Goal: Task Accomplishment & Management: Manage account settings

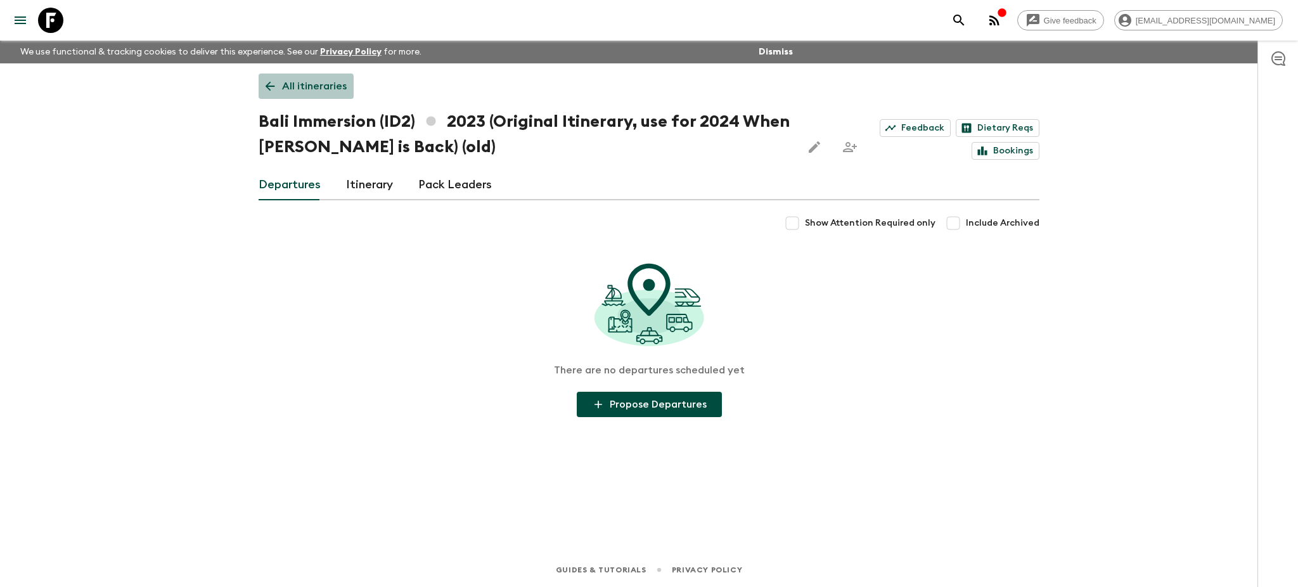
click at [267, 91] on icon at bounding box center [270, 86] width 14 height 14
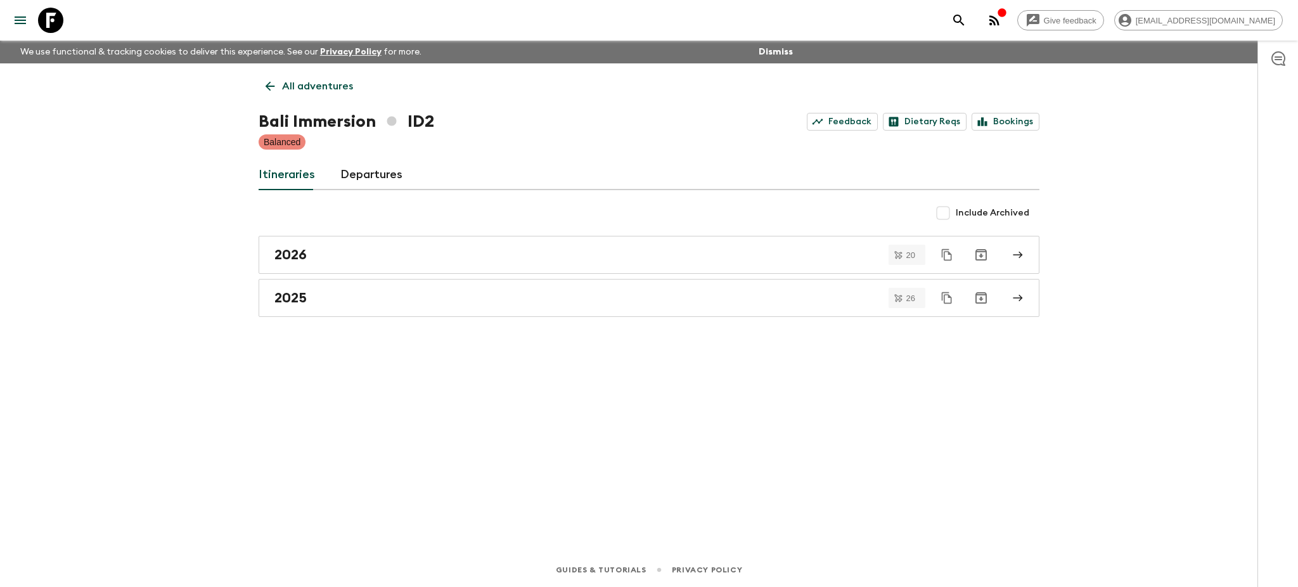
click at [267, 90] on icon at bounding box center [270, 86] width 14 height 14
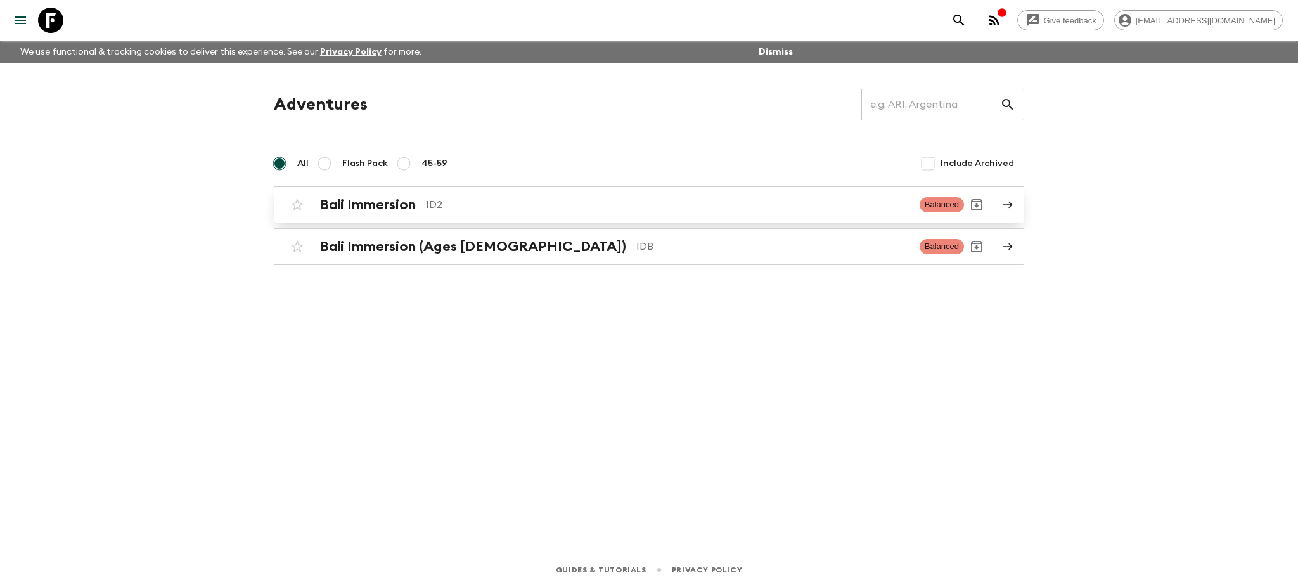
click at [1013, 207] on link "Bali Immersion ID2 Balanced" at bounding box center [649, 204] width 750 height 37
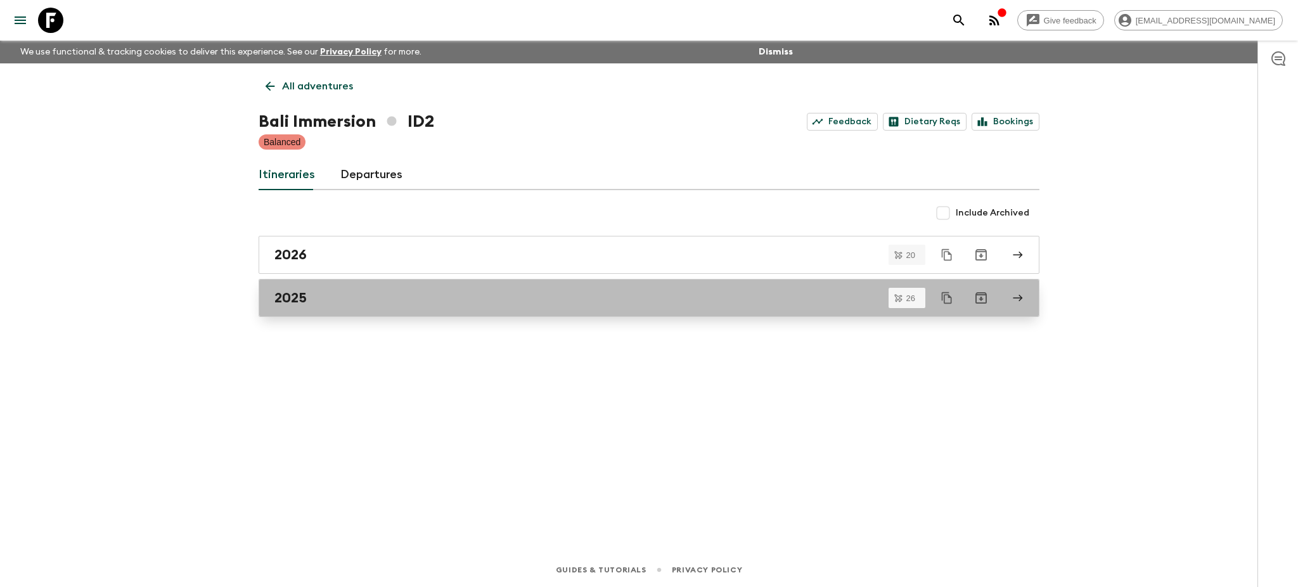
click at [1022, 295] on icon at bounding box center [1017, 297] width 11 height 11
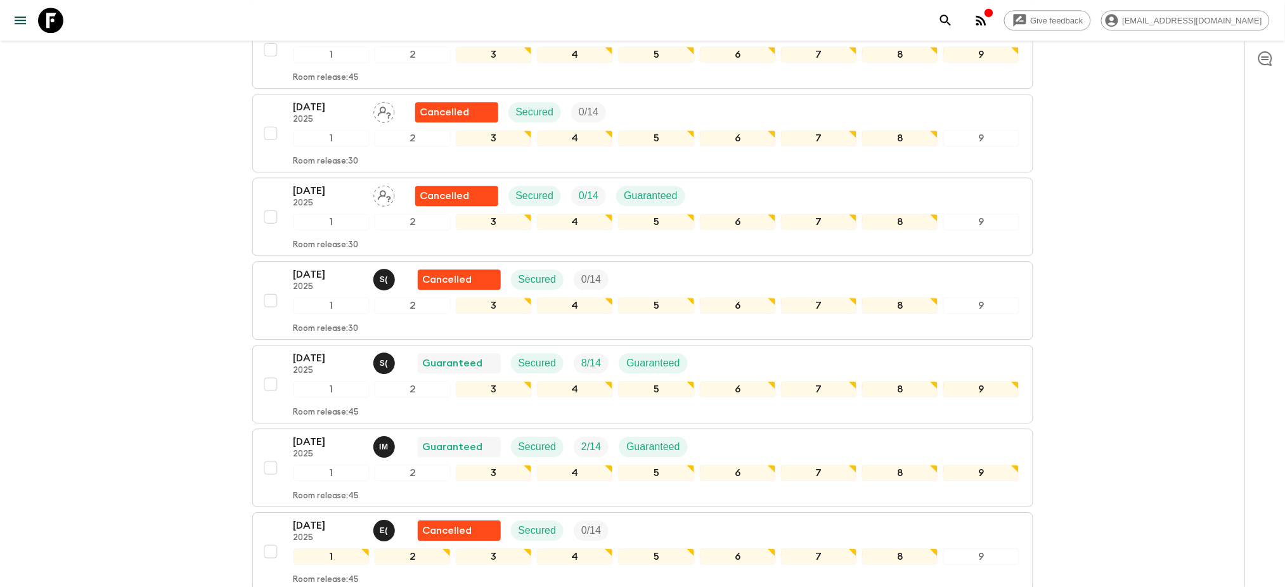
scroll to position [1183, 0]
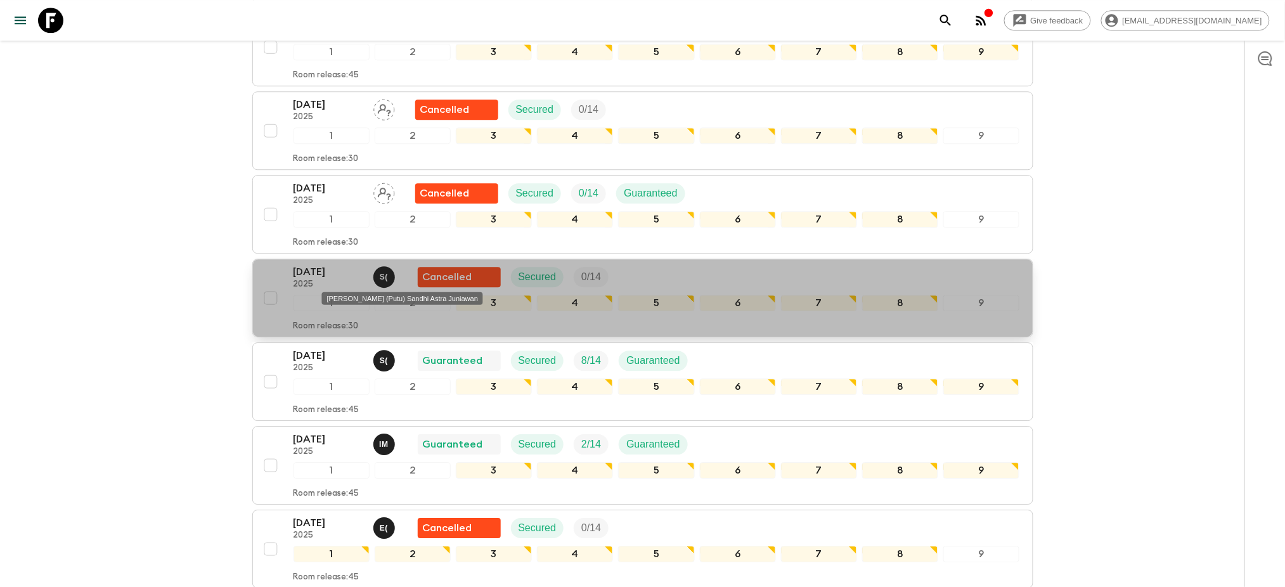
click at [384, 283] on div "[PERSON_NAME] (Putu) Sandhi Astra Juniawan" at bounding box center [403, 294] width 164 height 23
click at [386, 283] on div "[PERSON_NAME] (Putu) Sandhi Astra Juniawan" at bounding box center [403, 294] width 164 height 23
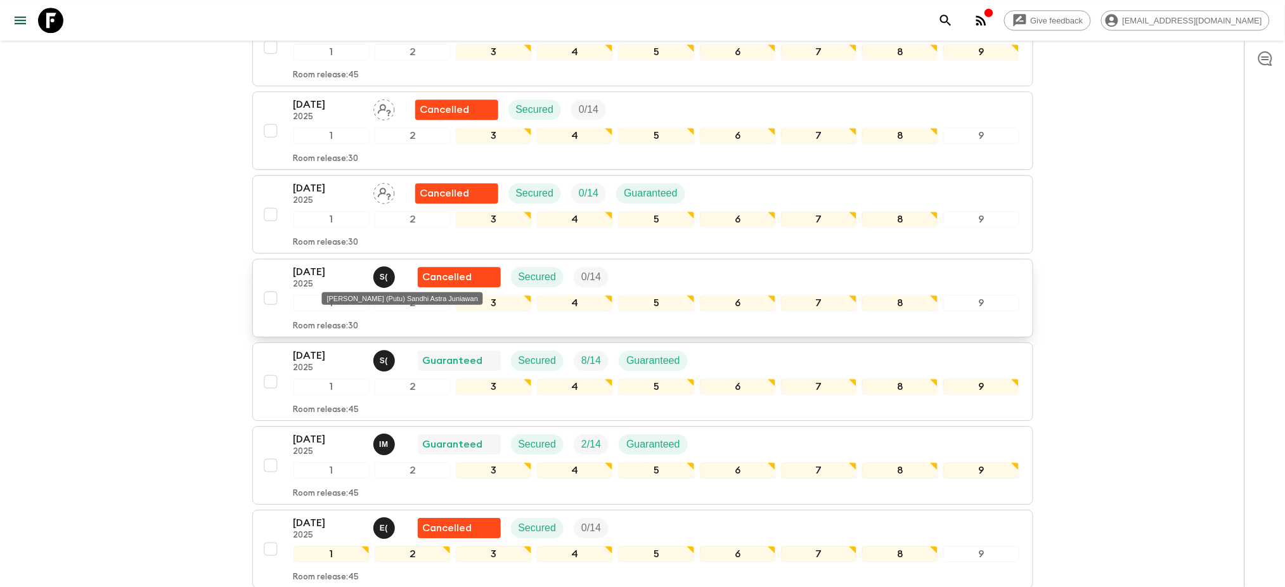
click at [392, 276] on div "S (" at bounding box center [384, 277] width 22 height 22
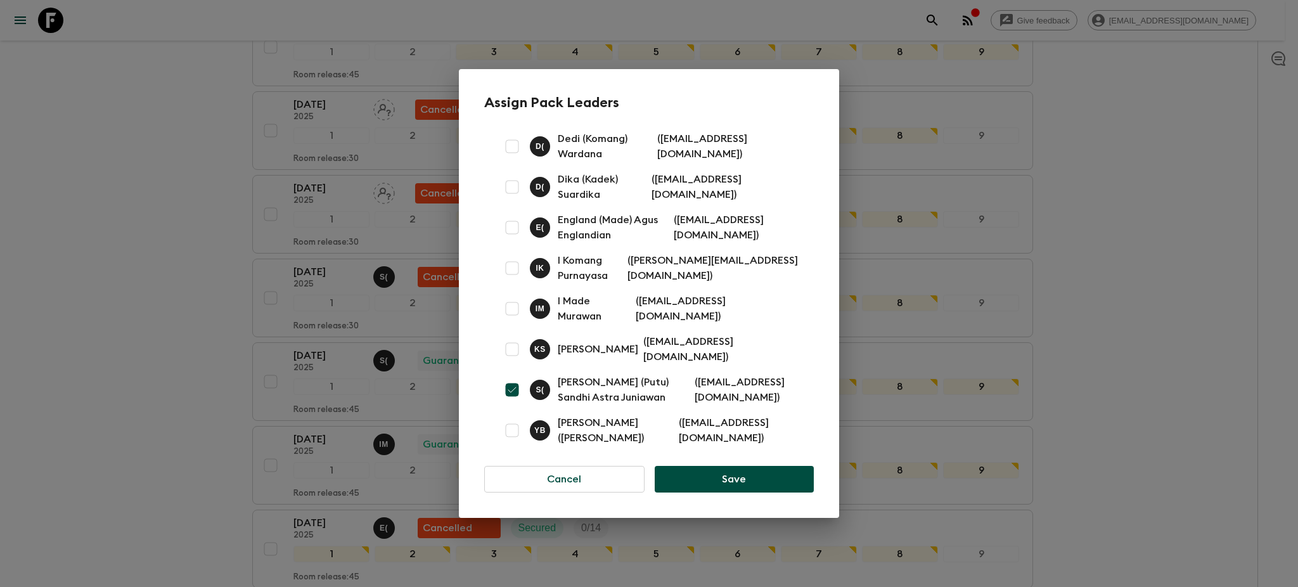
click at [513, 387] on input "checkbox" at bounding box center [511, 389] width 25 height 25
checkbox input "false"
click at [733, 477] on button "Save" at bounding box center [734, 479] width 159 height 27
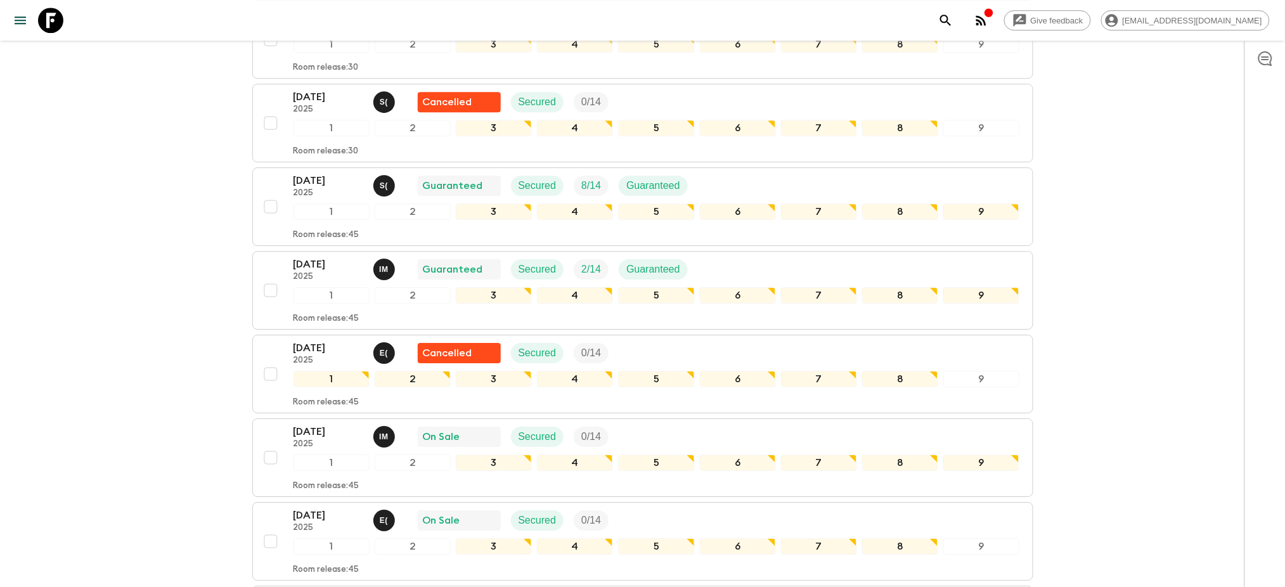
scroll to position [1268, 0]
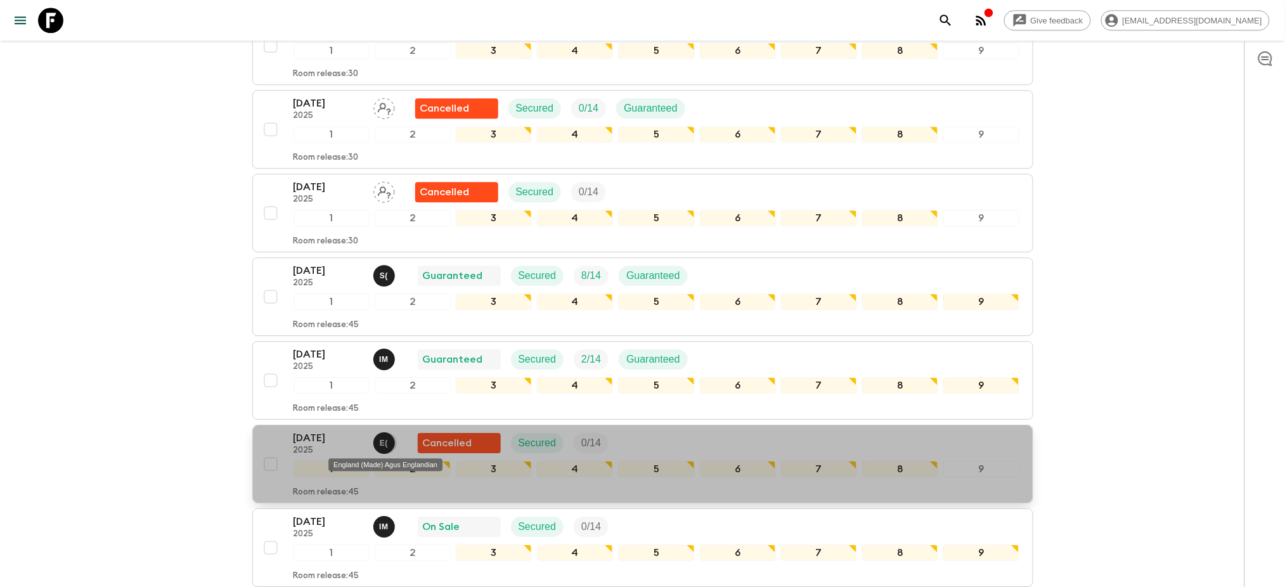
click at [383, 446] on p "E (" at bounding box center [384, 443] width 8 height 10
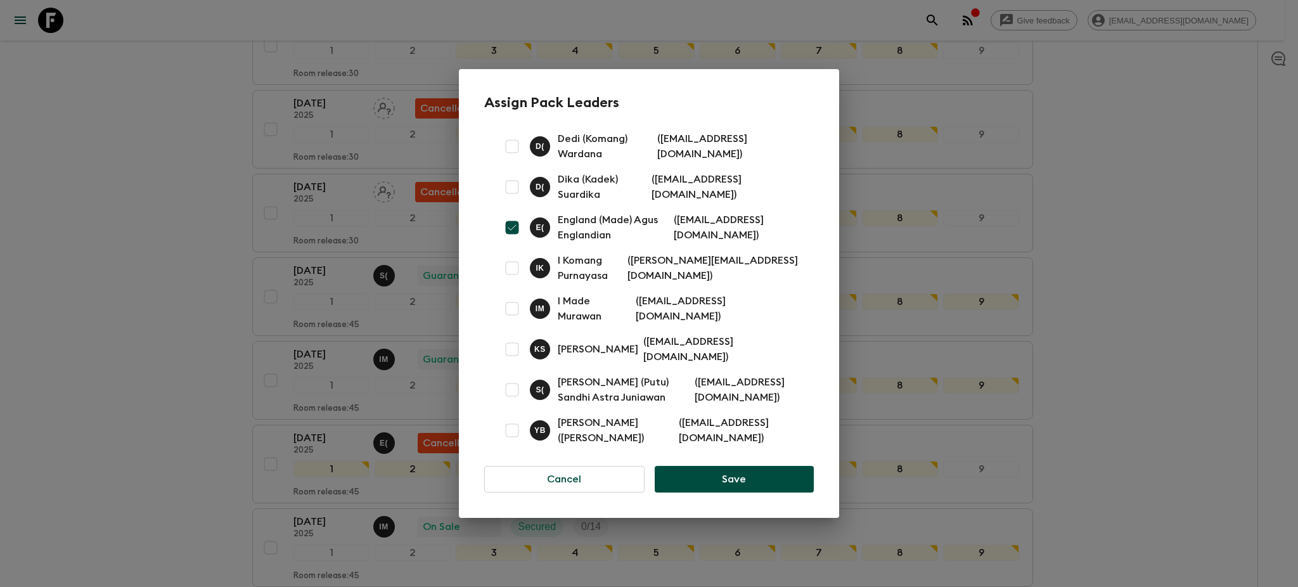
click at [507, 231] on input "checkbox" at bounding box center [511, 227] width 25 height 25
checkbox input "false"
click at [697, 484] on button "Save" at bounding box center [734, 479] width 159 height 27
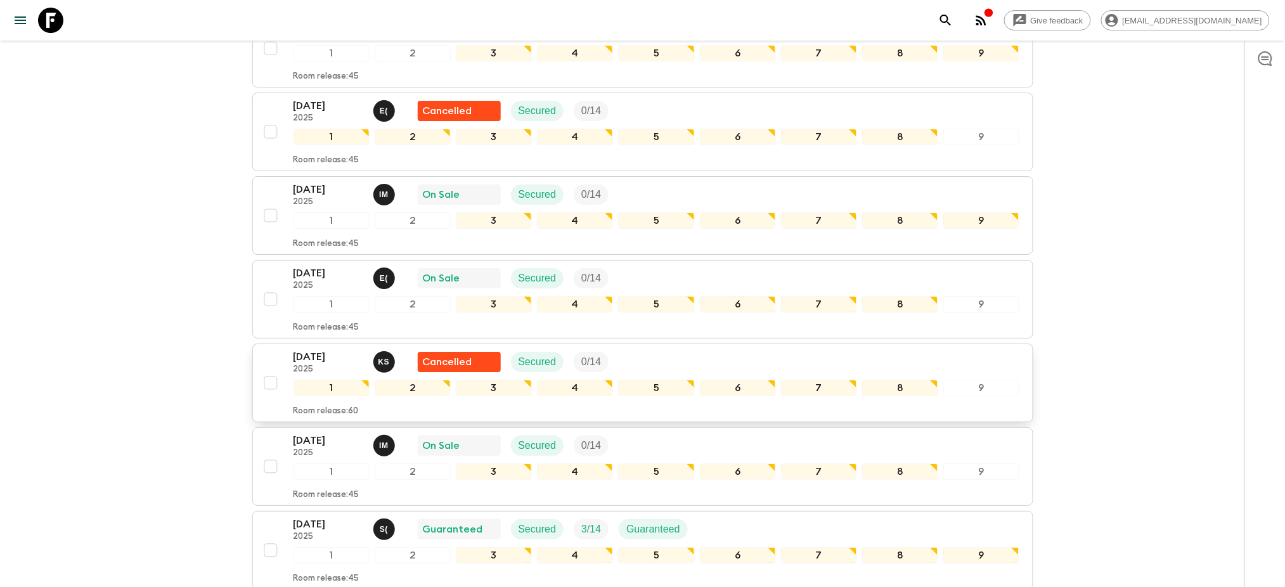
scroll to position [1605, 0]
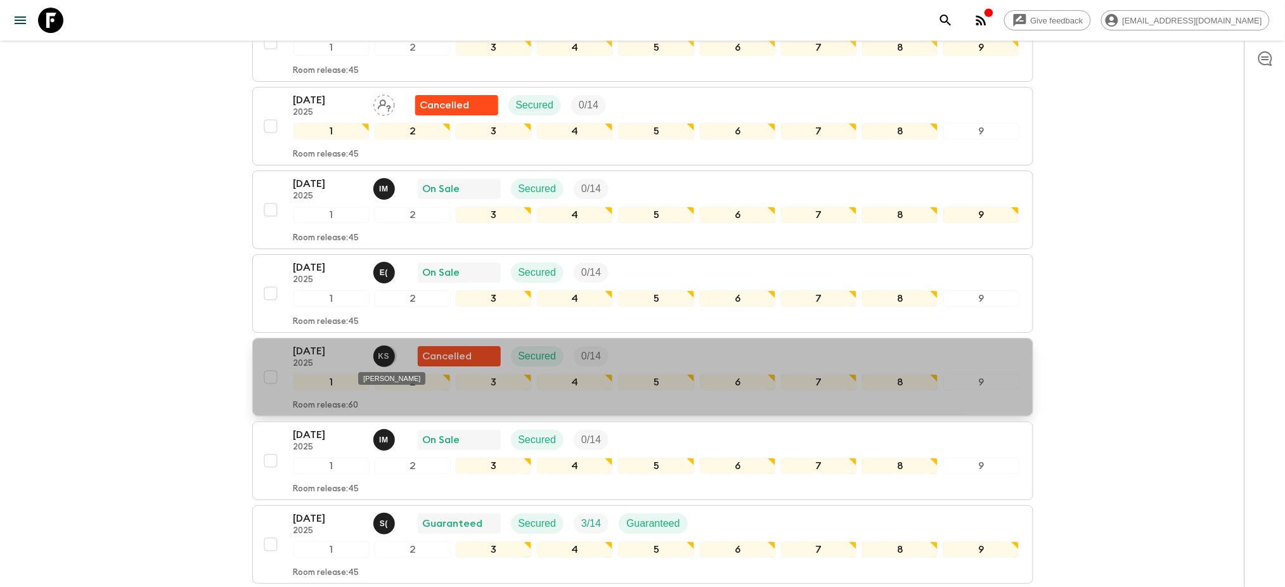
click at [383, 361] on p "K S" at bounding box center [383, 356] width 11 height 10
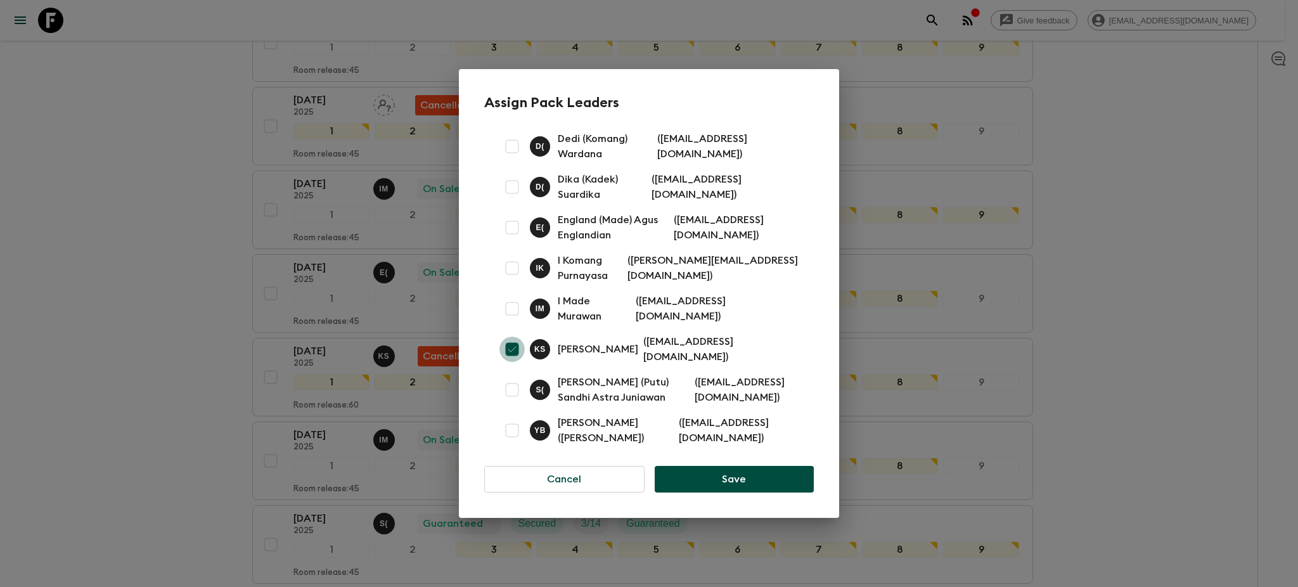
click at [508, 356] on input "checkbox" at bounding box center [511, 349] width 25 height 25
checkbox input "false"
click at [720, 480] on button "Save" at bounding box center [734, 479] width 159 height 27
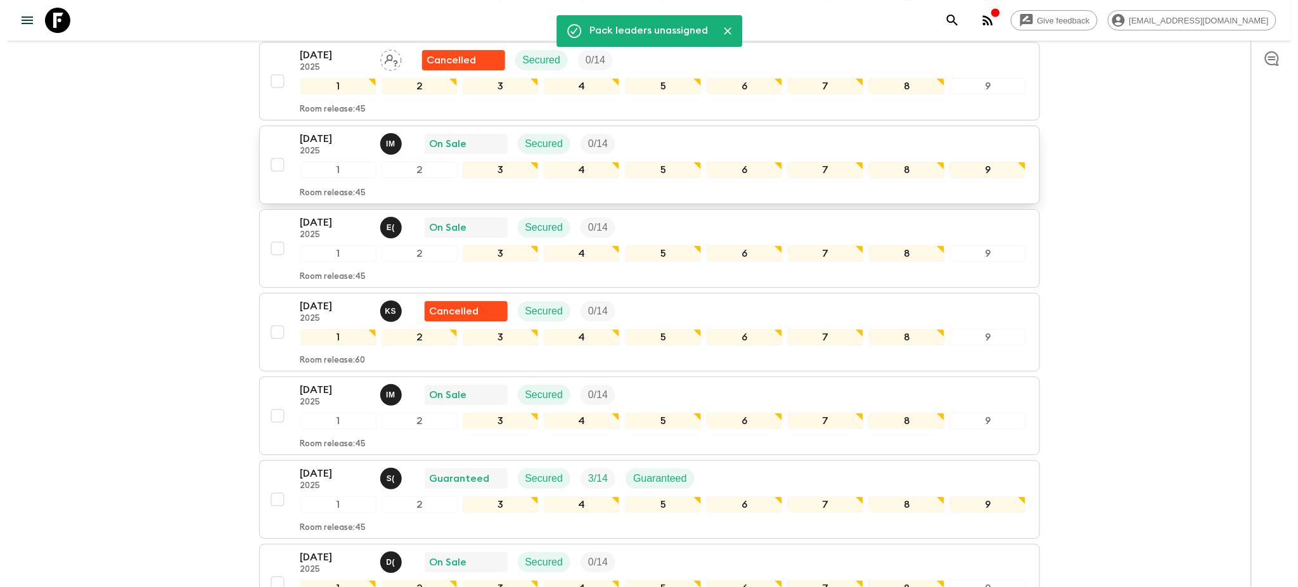
scroll to position [1634, 0]
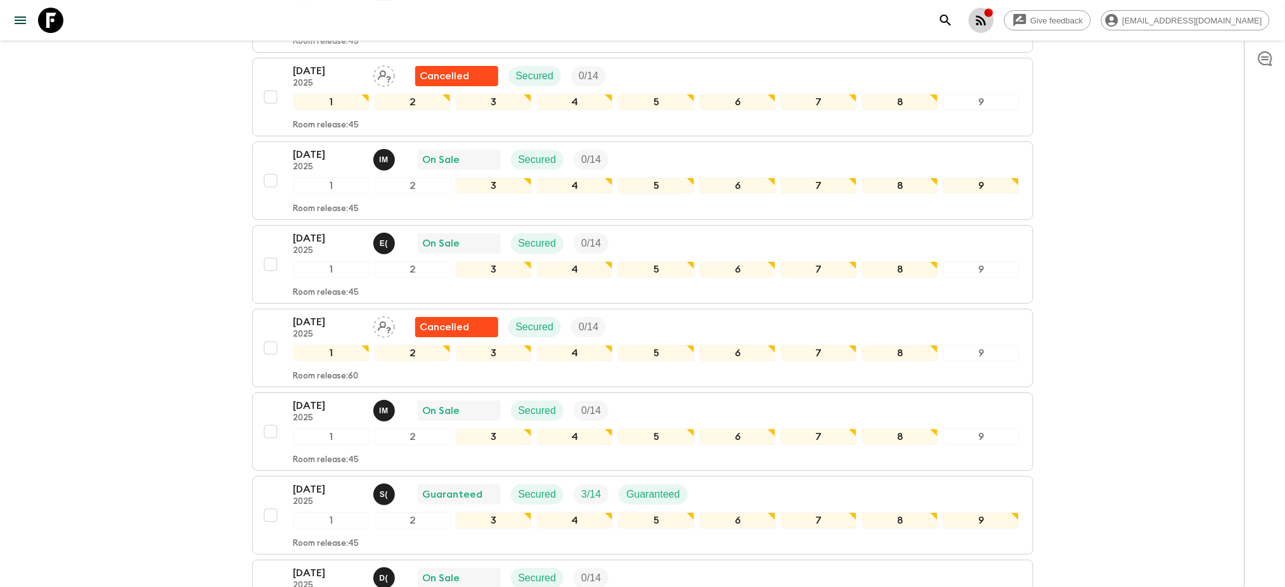
click at [989, 22] on icon "button" at bounding box center [980, 20] width 15 height 15
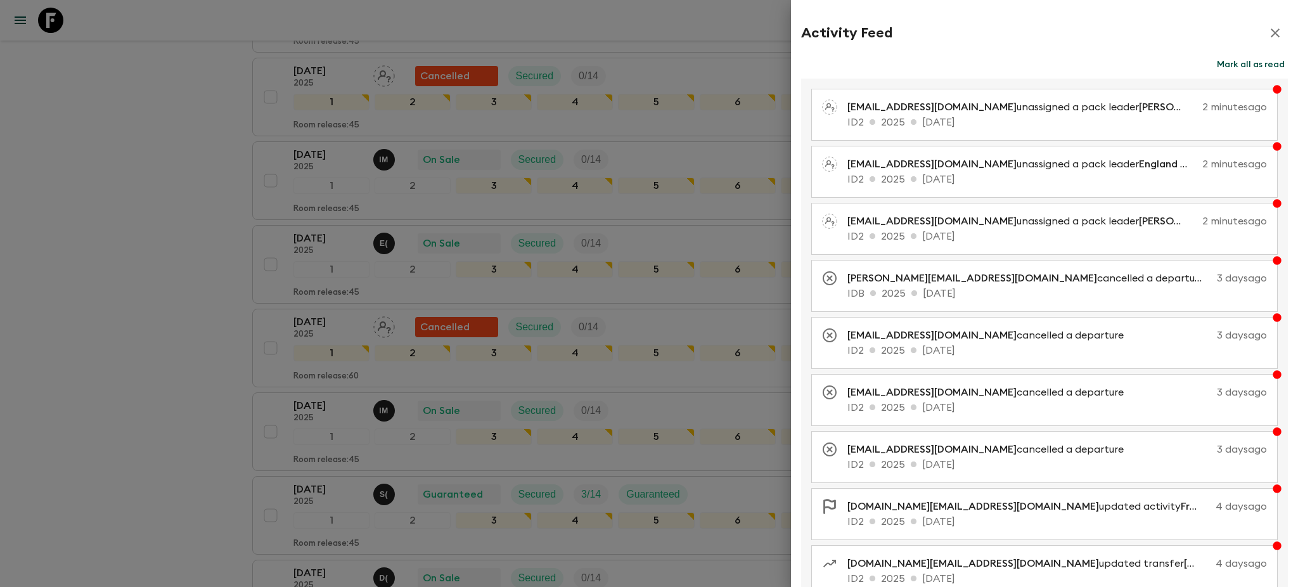
click at [1240, 62] on button "Mark all as read" at bounding box center [1251, 65] width 74 height 18
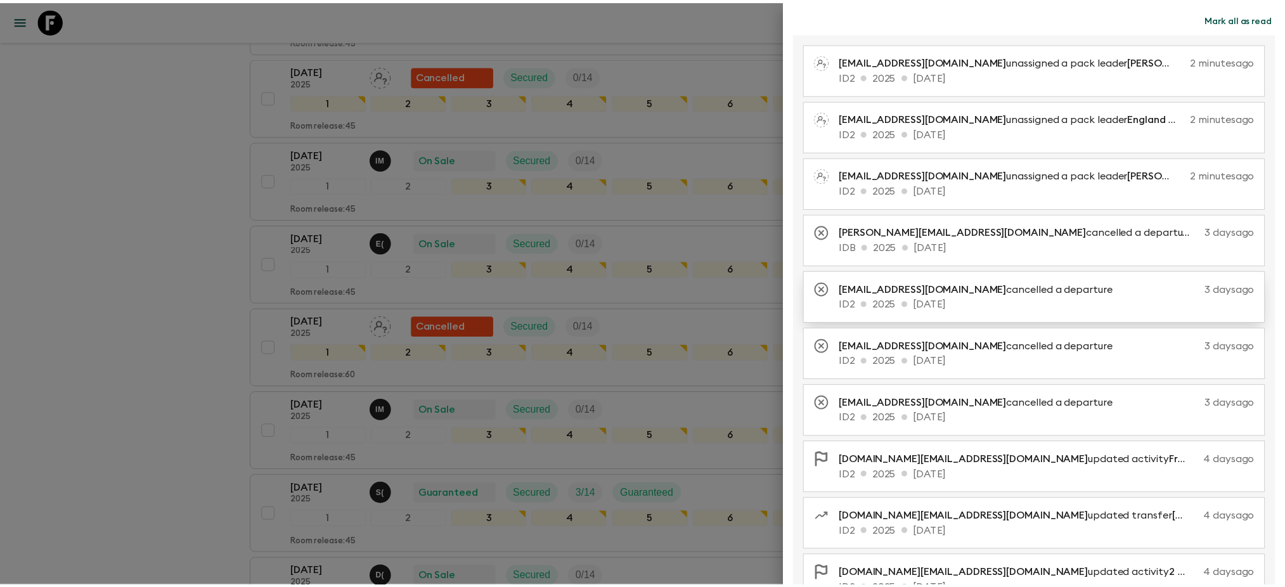
scroll to position [84, 0]
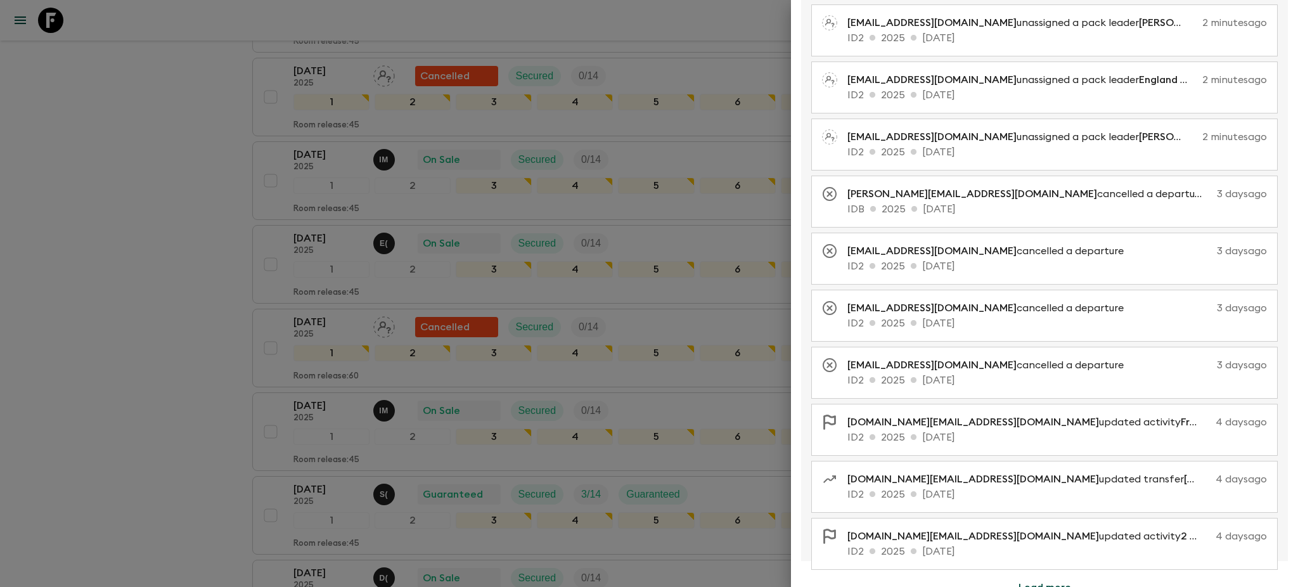
click at [100, 325] on div at bounding box center [649, 293] width 1298 height 587
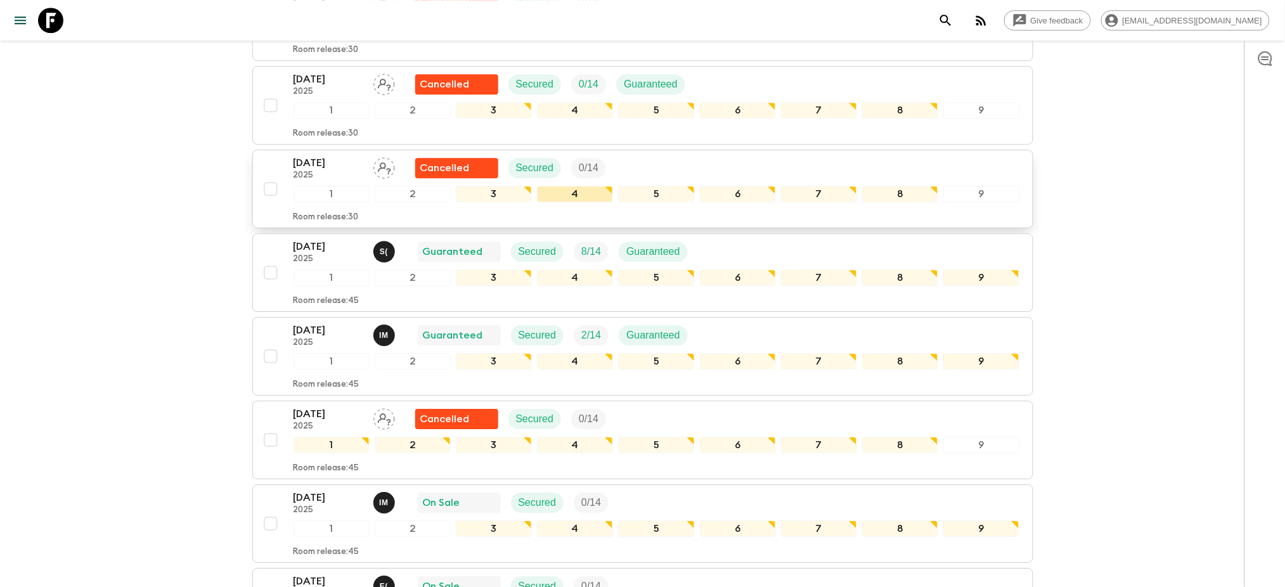
scroll to position [1296, 0]
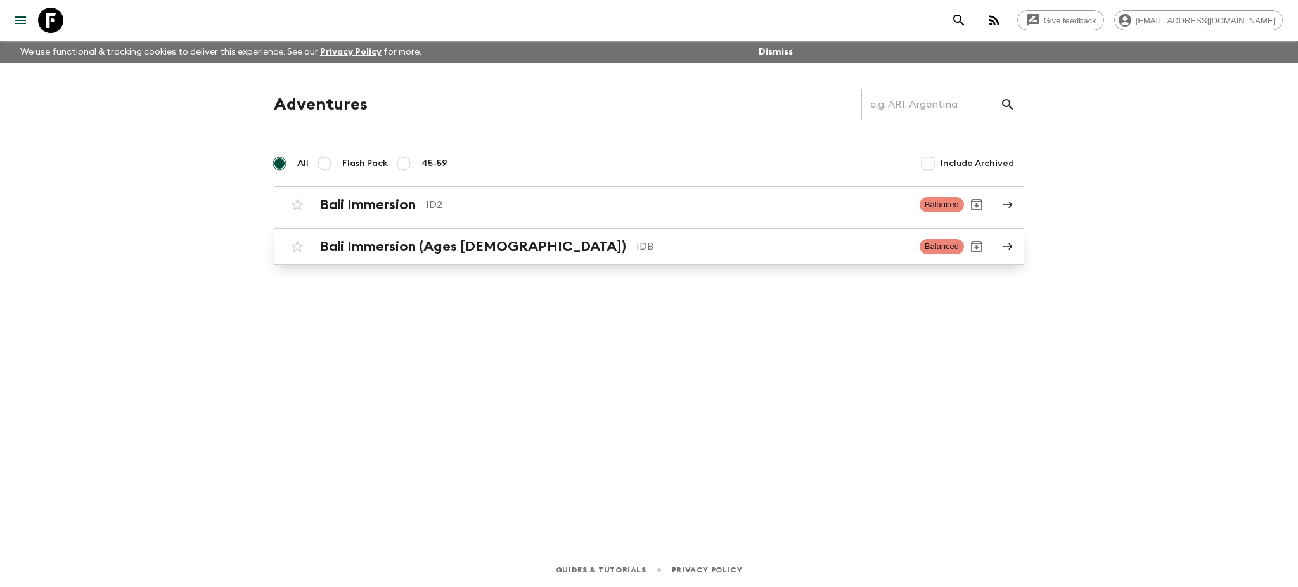
click at [1010, 245] on icon at bounding box center [1008, 246] width 10 height 7
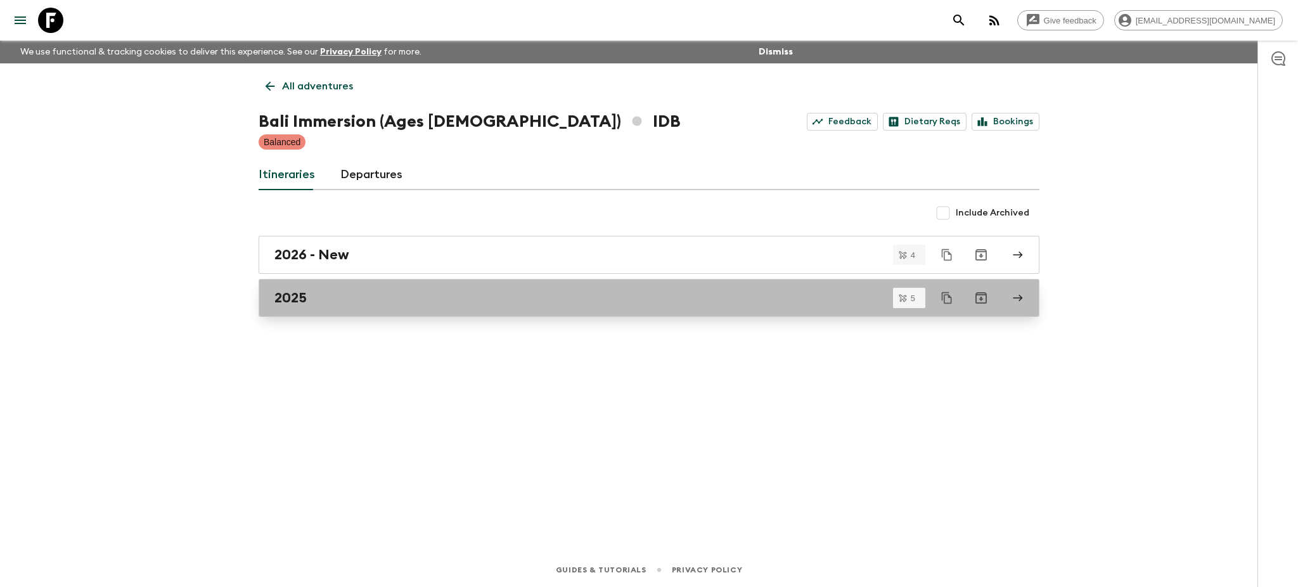
click at [1021, 298] on icon at bounding box center [1018, 298] width 10 height 7
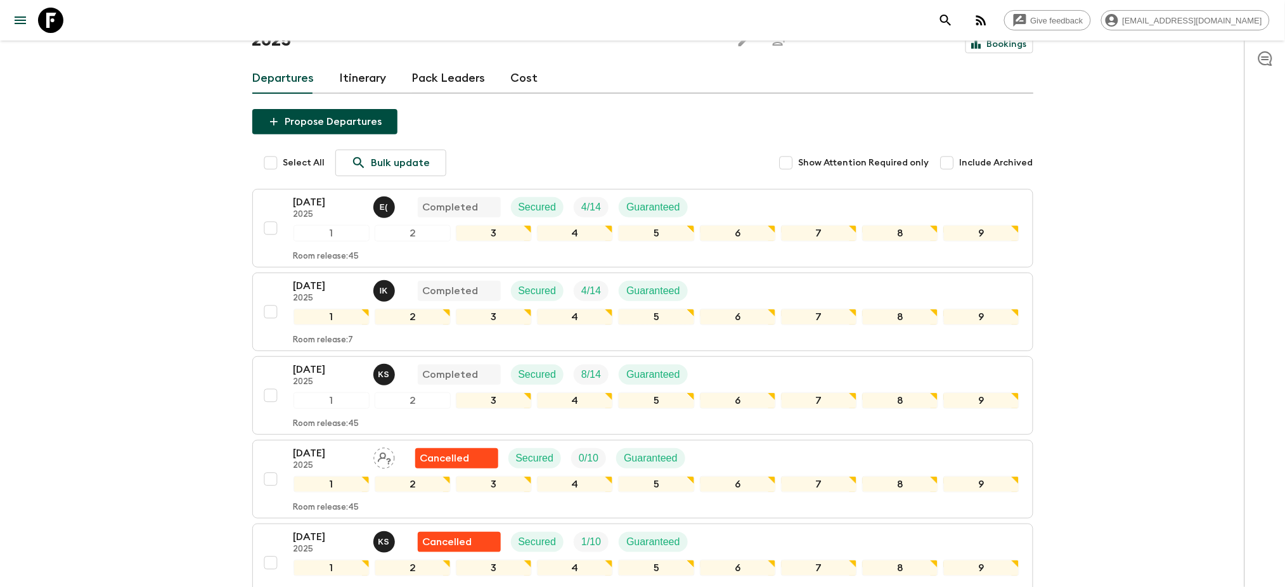
scroll to position [212, 0]
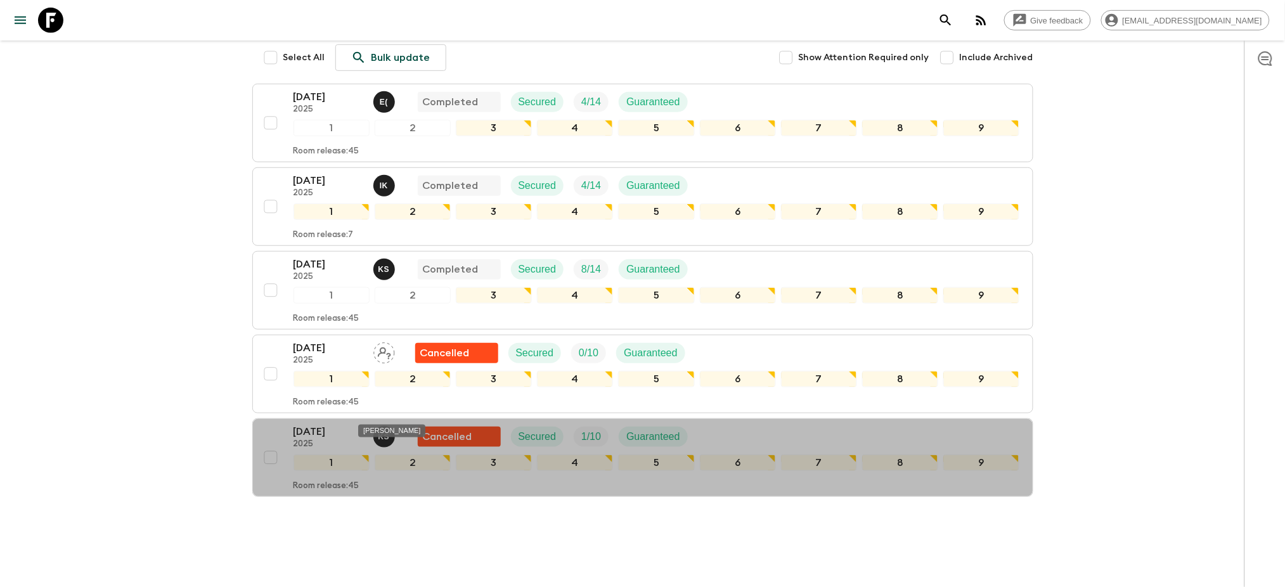
click at [383, 416] on div "[PERSON_NAME]" at bounding box center [392, 427] width 70 height 23
click at [384, 432] on p "K S" at bounding box center [383, 437] width 11 height 10
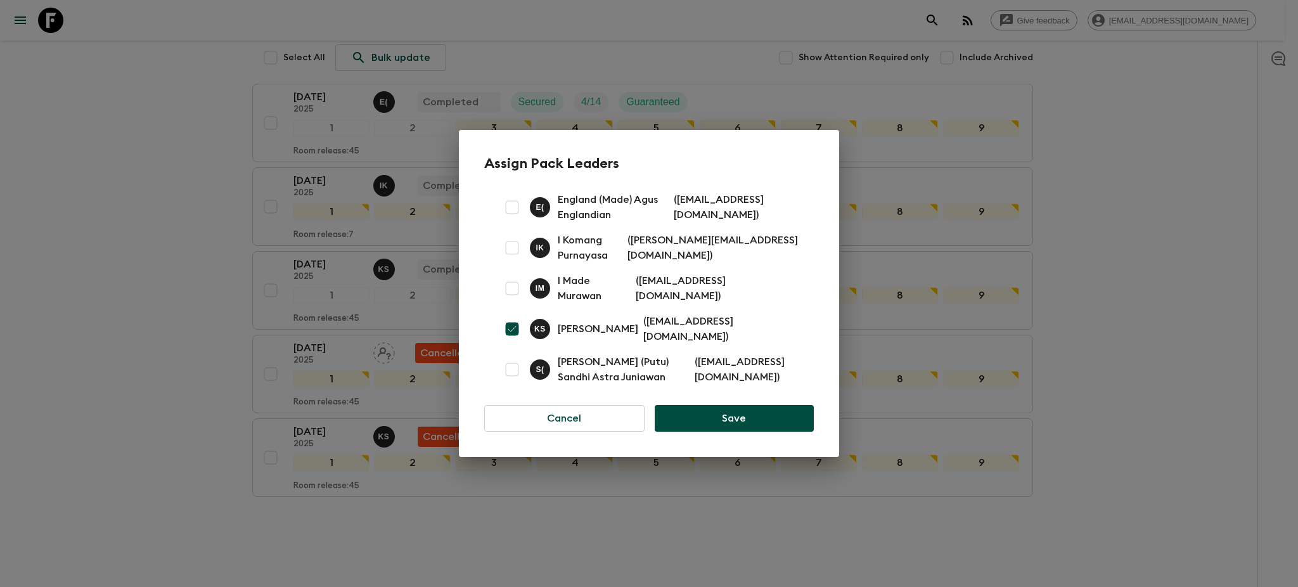
click at [511, 337] on input "checkbox" at bounding box center [511, 328] width 25 height 25
checkbox input "false"
click at [700, 420] on button "Save" at bounding box center [734, 418] width 159 height 27
